Goal: Task Accomplishment & Management: Manage account settings

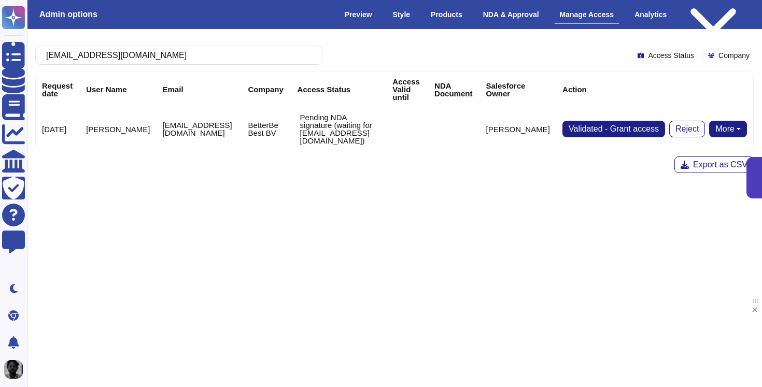
type input "[PERSON_NAME][EMAIL_ADDRESS][PERSON_NAME][DOMAIN_NAME]"
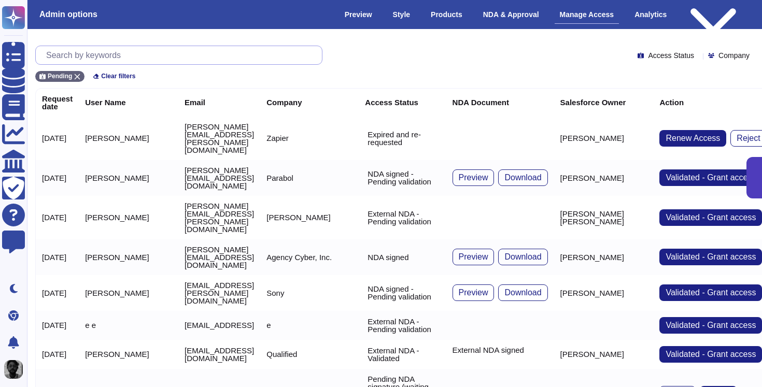
click at [214, 54] on input "text" at bounding box center [181, 55] width 281 height 18
click at [78, 71] on div "Pending" at bounding box center [59, 76] width 49 height 11
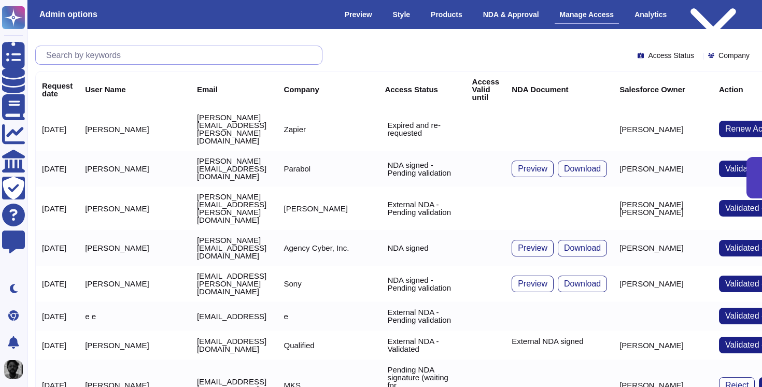
click at [92, 58] on input "text" at bounding box center [181, 55] width 281 height 18
paste input "[PERSON_NAME][EMAIL_ADDRESS][PERSON_NAME][DOMAIN_NAME]"
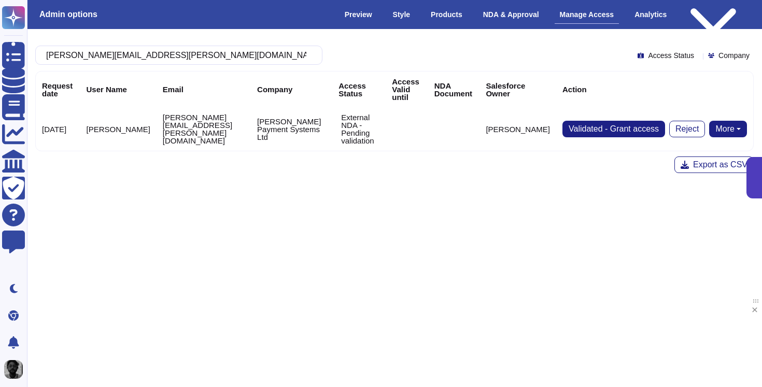
type input "[PERSON_NAME][EMAIL_ADDRESS][PERSON_NAME][DOMAIN_NAME]"
click at [727, 121] on button "More" at bounding box center [728, 129] width 38 height 17
click at [704, 156] on link "Send NDA" at bounding box center [690, 162] width 115 height 12
